Goal: Task Accomplishment & Management: Use online tool/utility

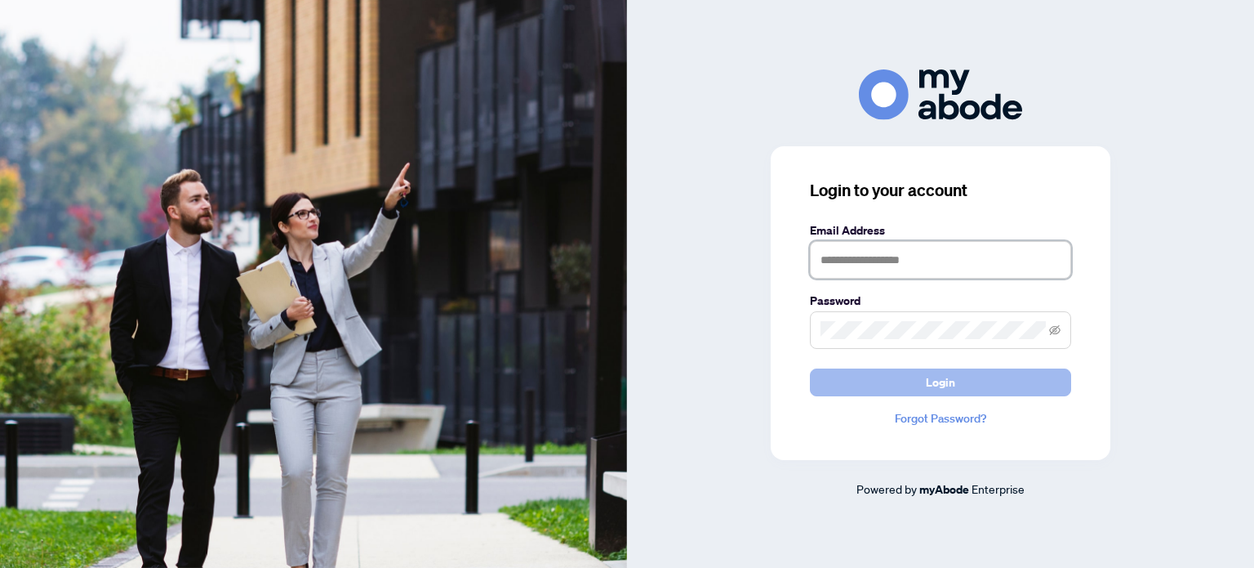
type input "**********"
click at [967, 383] on button "Login" at bounding box center [940, 382] width 261 height 28
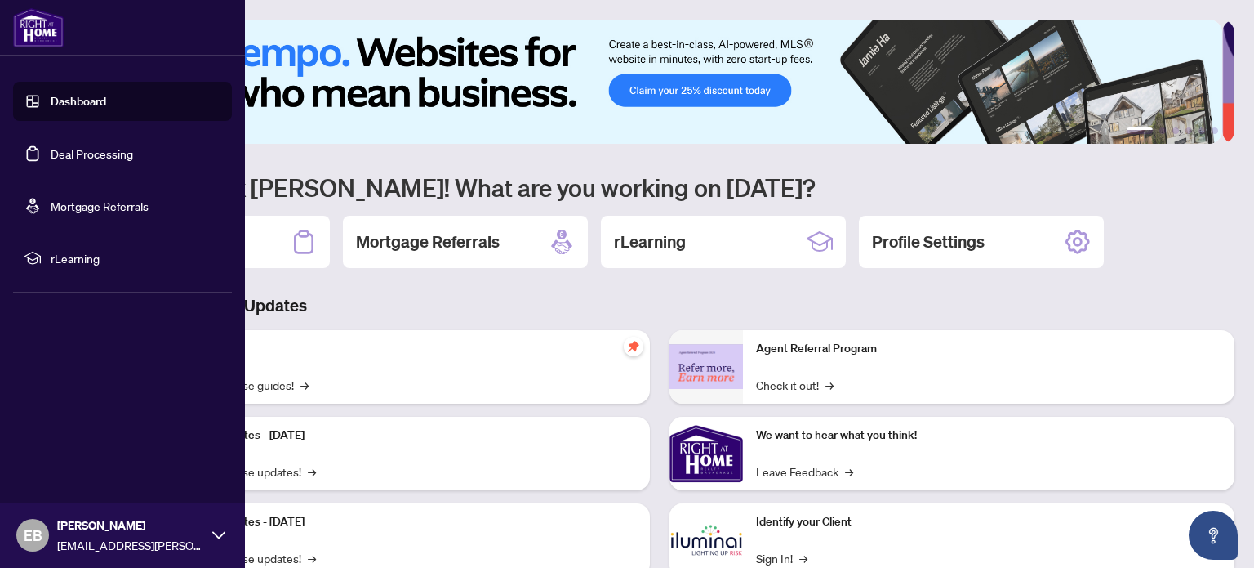
click at [101, 152] on link "Deal Processing" at bounding box center [92, 153] width 82 height 15
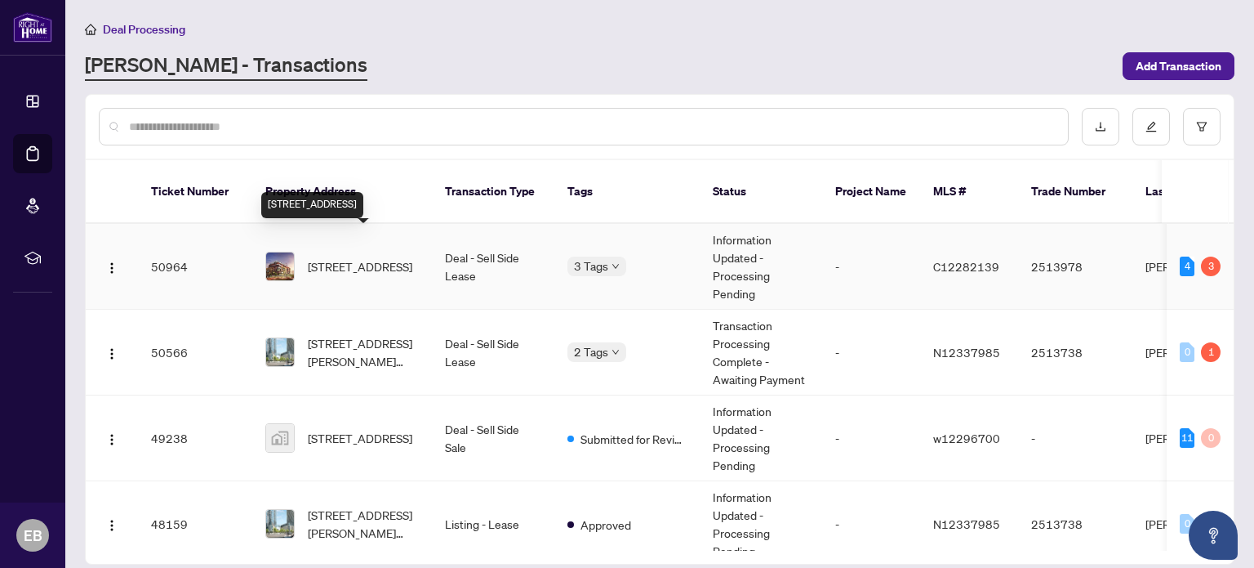
click at [366, 257] on span "[STREET_ADDRESS]" at bounding box center [360, 266] width 105 height 18
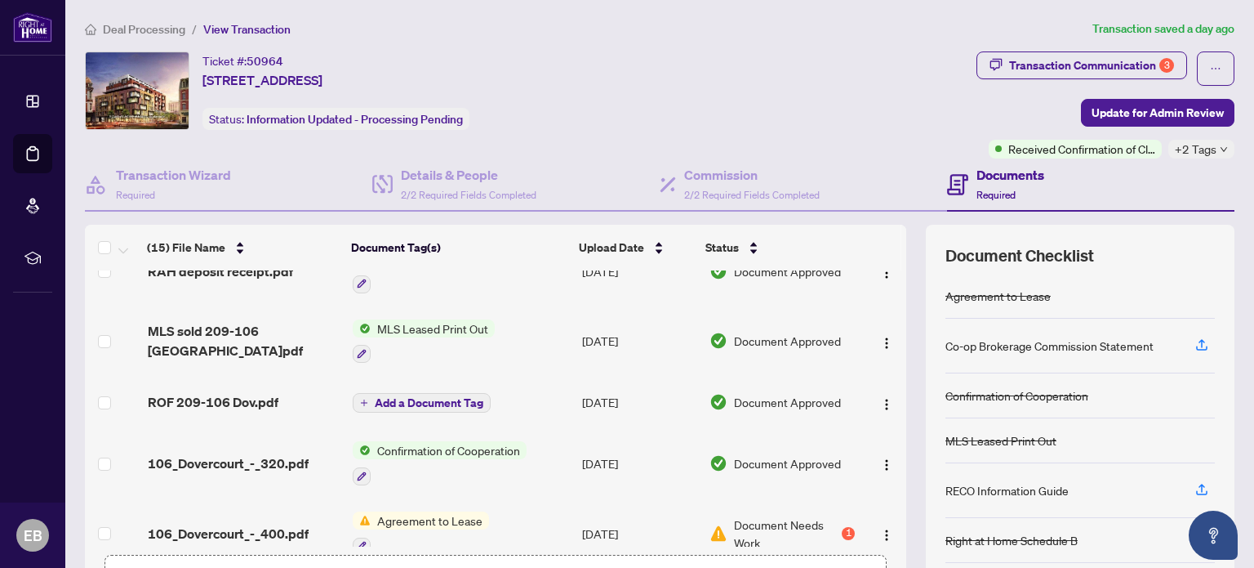
scroll to position [245, 0]
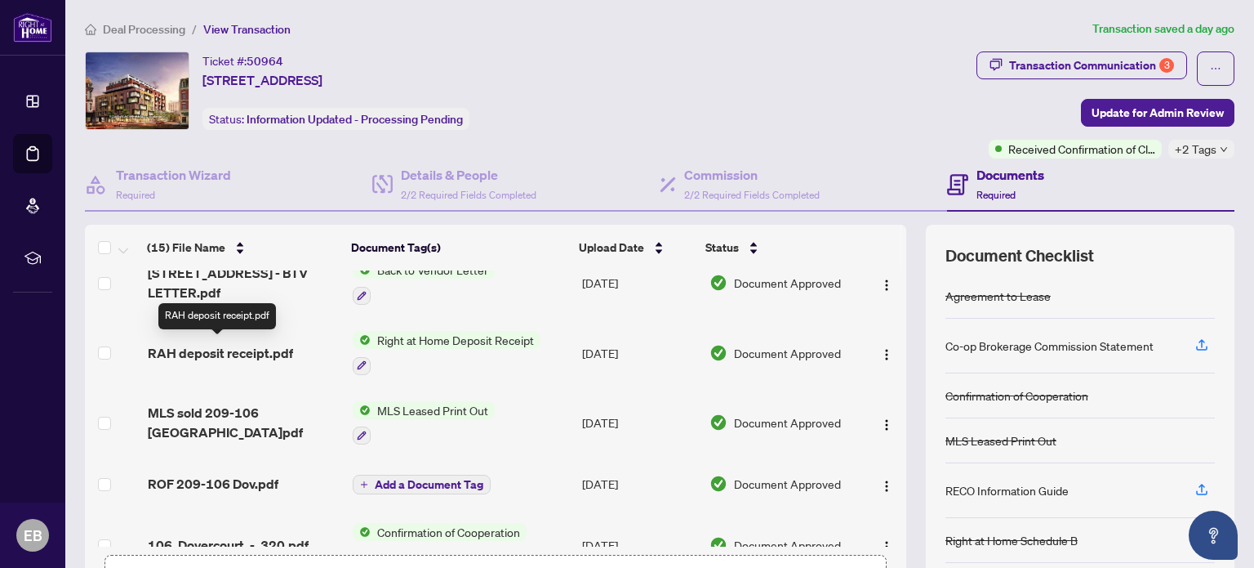
click at [190, 349] on span "RAH deposit receipt.pdf" at bounding box center [220, 353] width 145 height 20
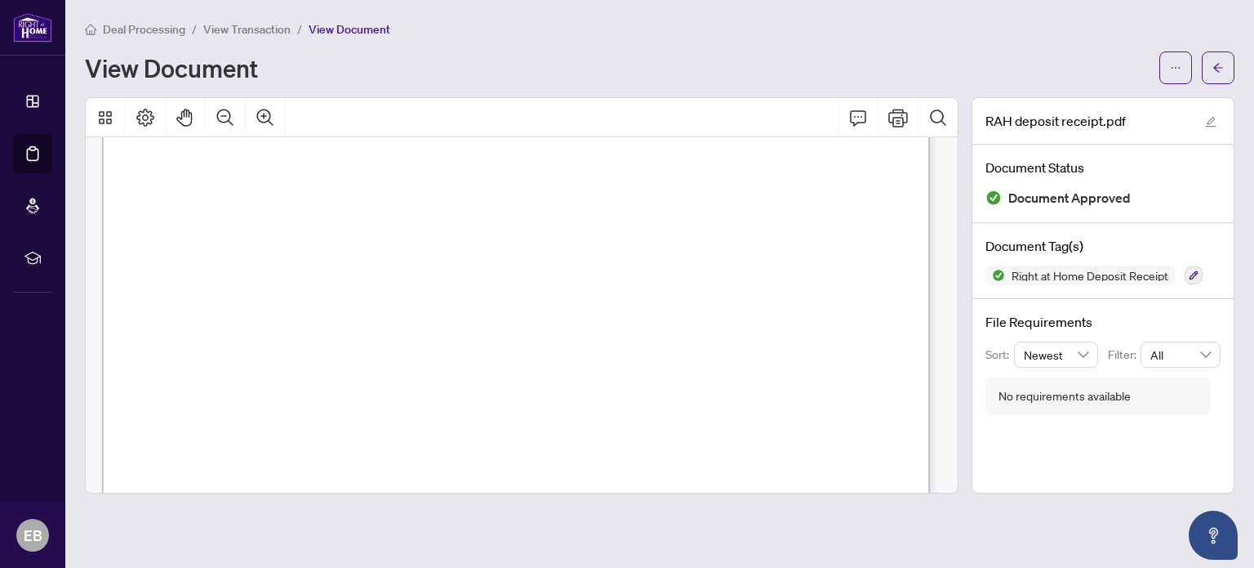
scroll to position [327, 0]
click at [902, 118] on icon "Print" at bounding box center [899, 118] width 20 height 20
